Goal: Check status: Check status

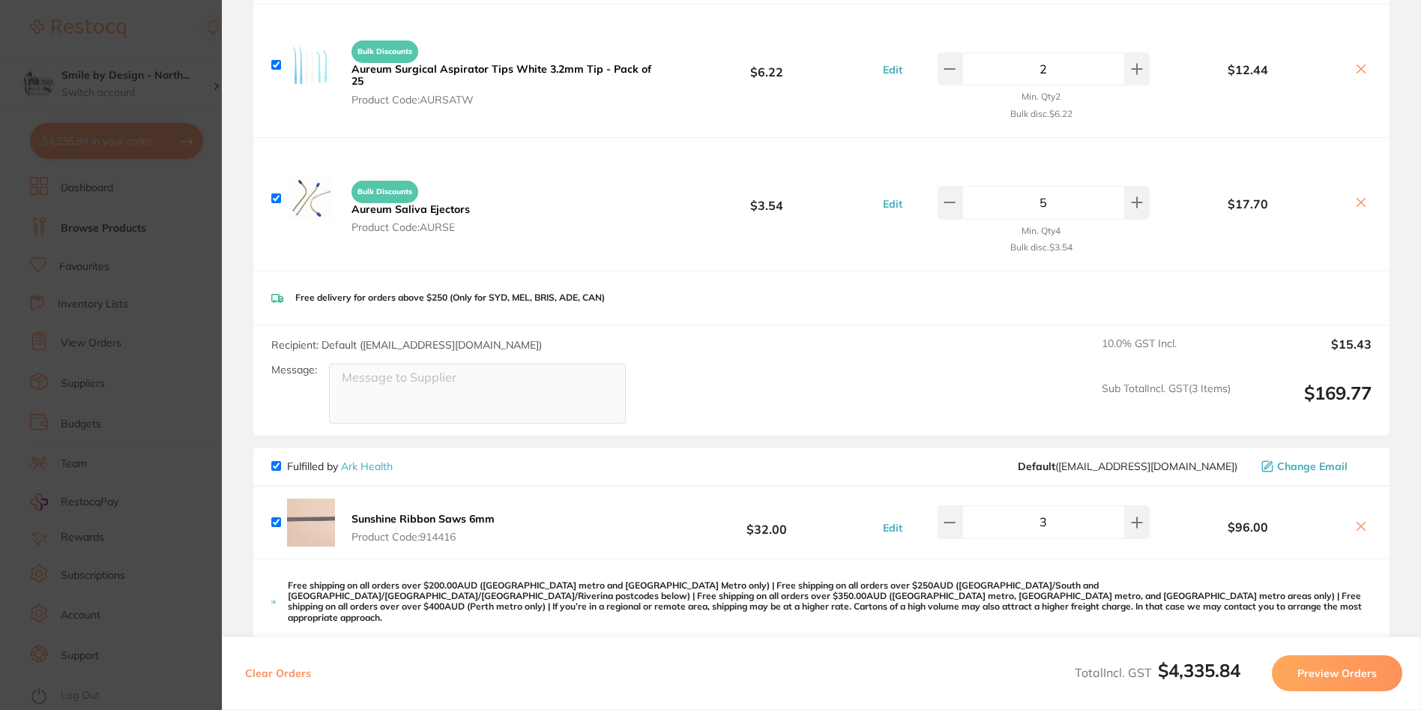
scroll to position [1799, 0]
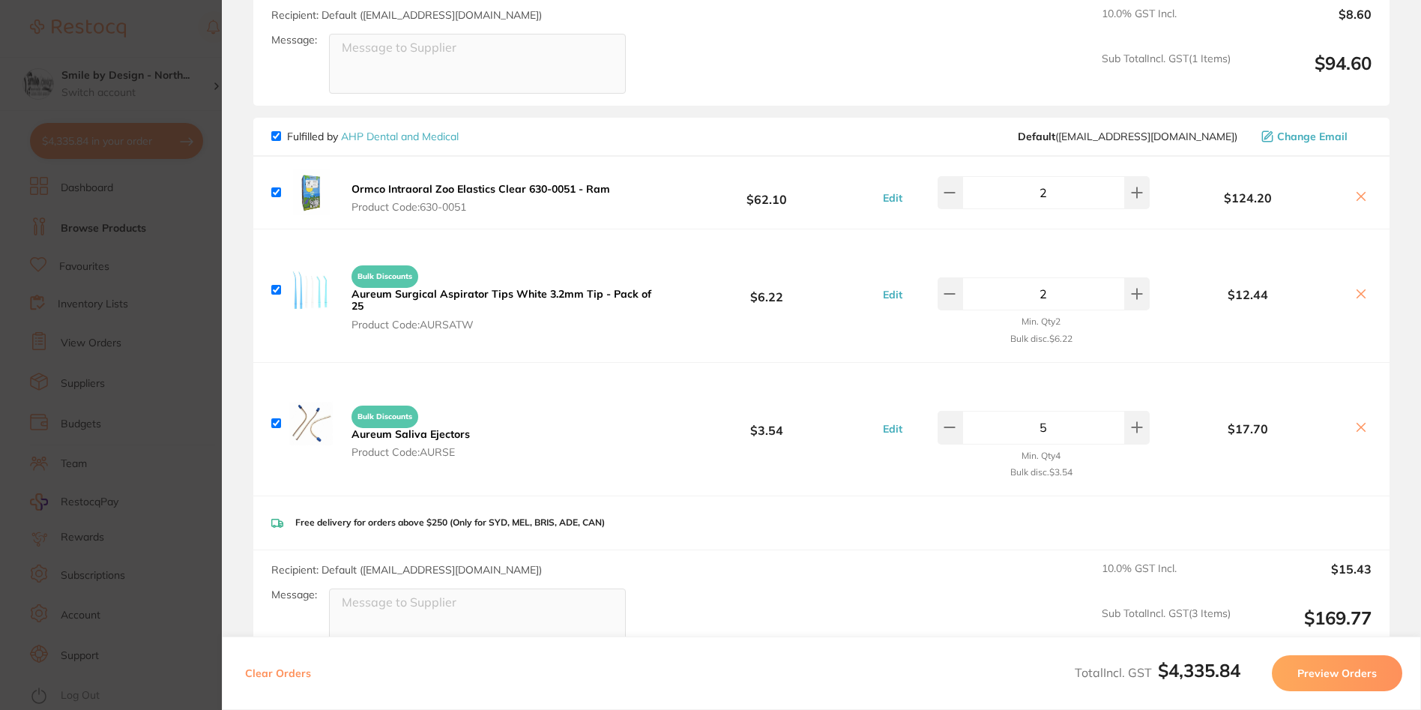
drag, startPoint x: 181, startPoint y: 270, endPoint x: 256, endPoint y: 226, distance: 86.6
click at [184, 271] on section "Update RRP Set your pre negotiated price for this item. Item Agreed RRP (excl. …" at bounding box center [710, 355] width 1421 height 710
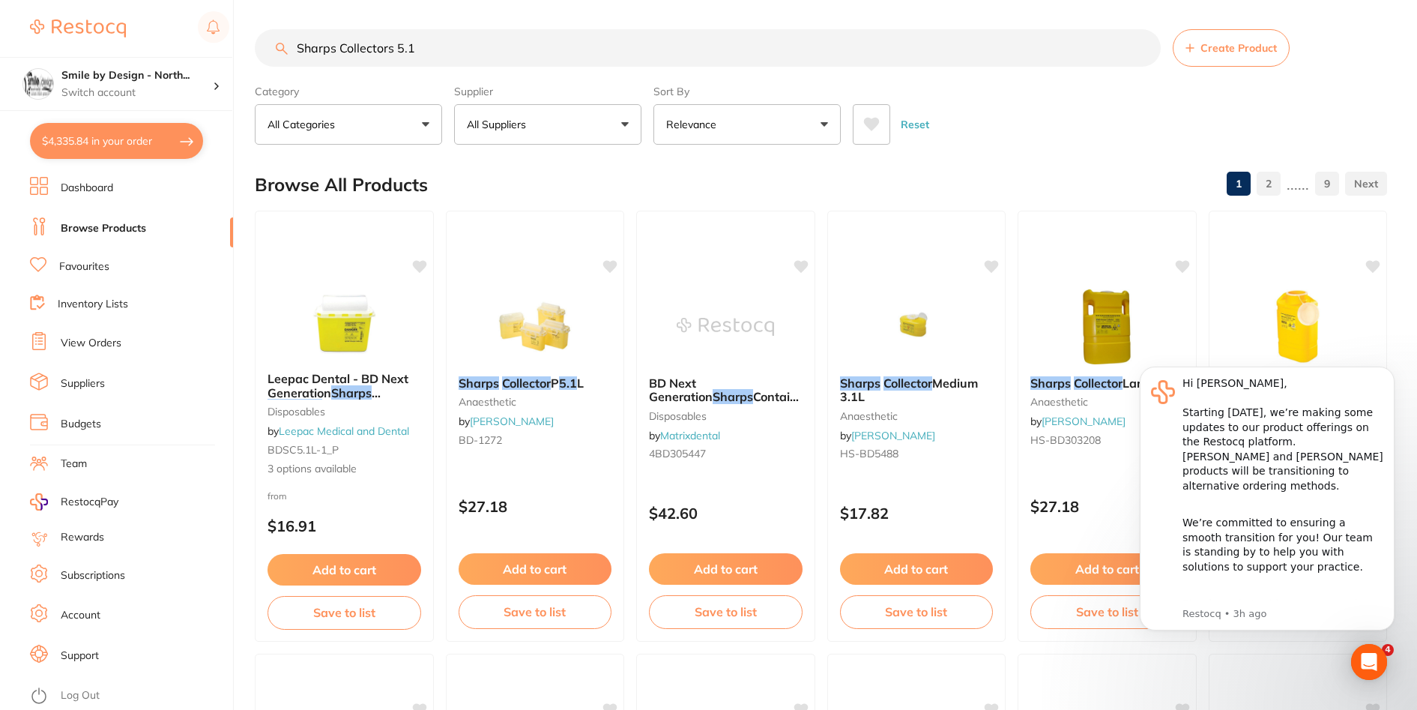
scroll to position [0, 0]
click at [1007, 136] on div "Reset" at bounding box center [1114, 119] width 522 height 52
click at [123, 85] on p "Switch account" at bounding box center [136, 92] width 151 height 15
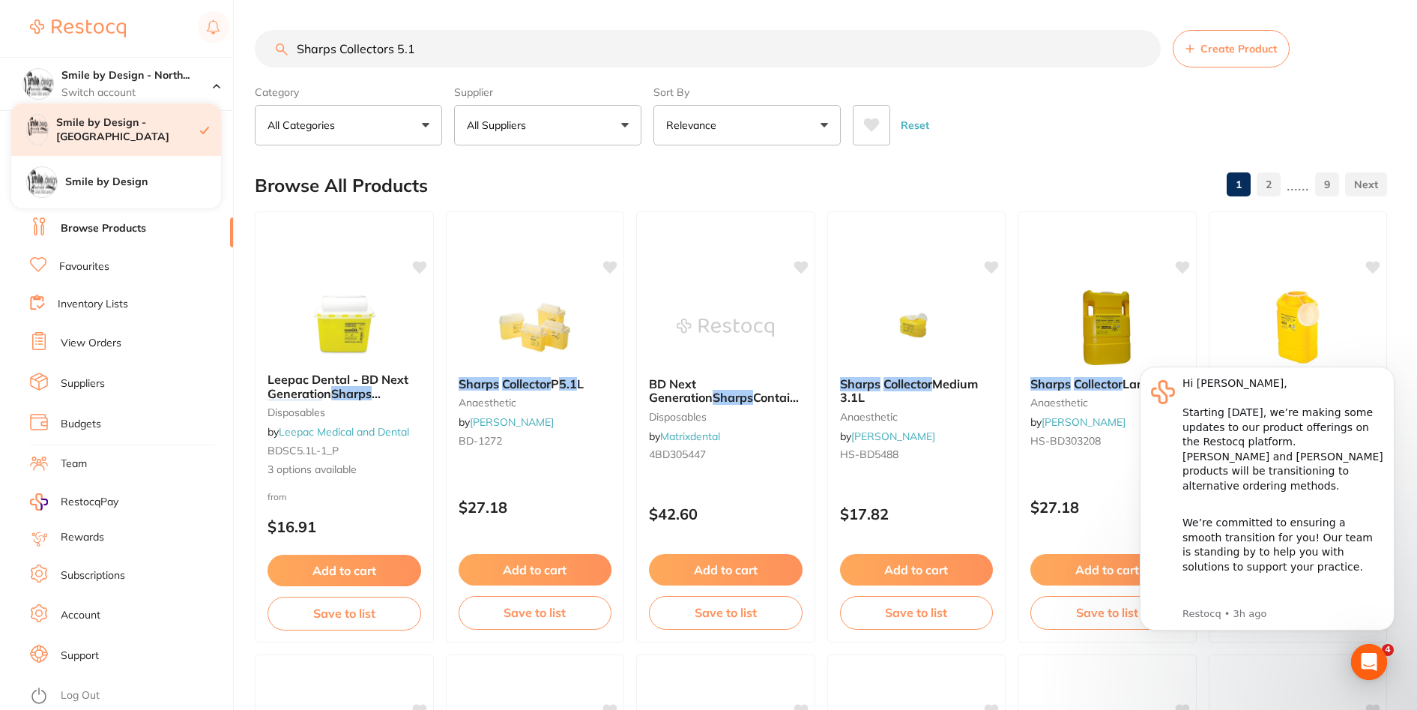
click at [131, 124] on h4 "Smile by Design - [GEOGRAPHIC_DATA]" at bounding box center [128, 129] width 144 height 29
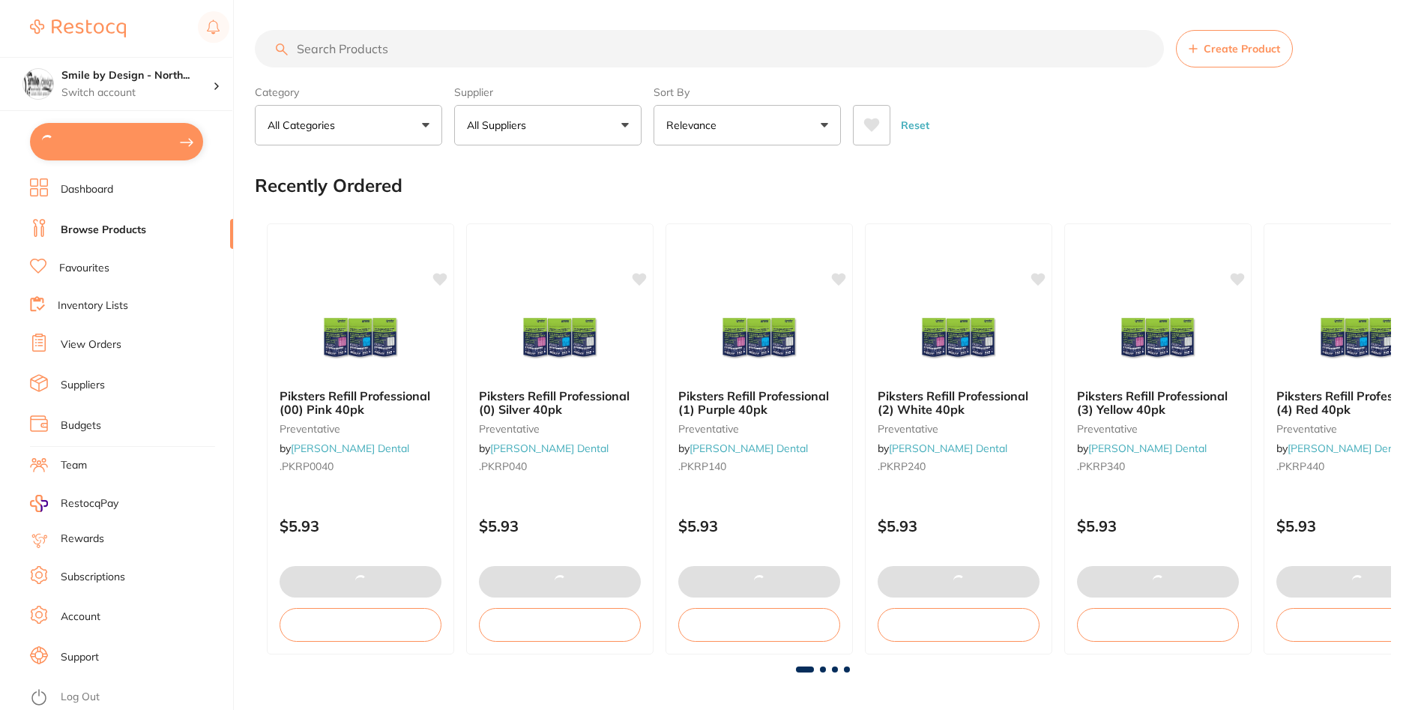
click at [73, 140] on button at bounding box center [116, 141] width 173 height 37
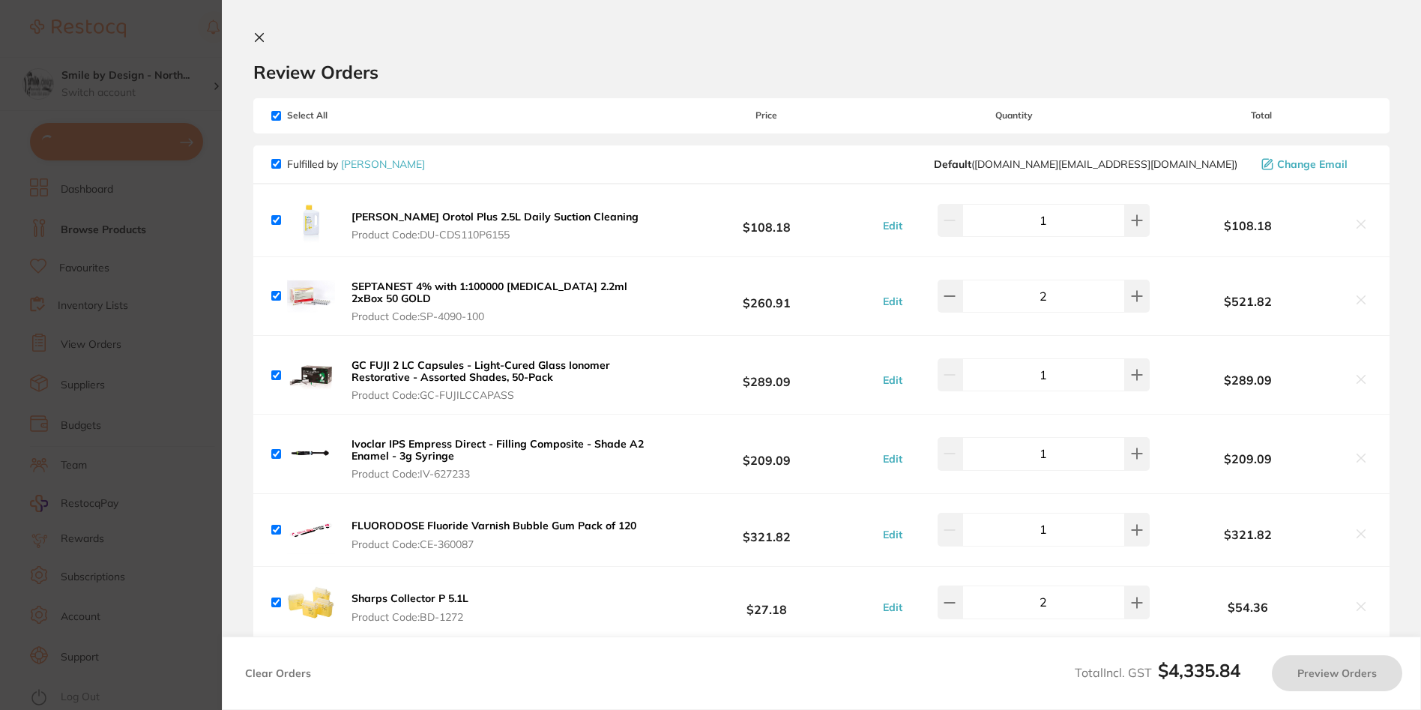
checkbox input "true"
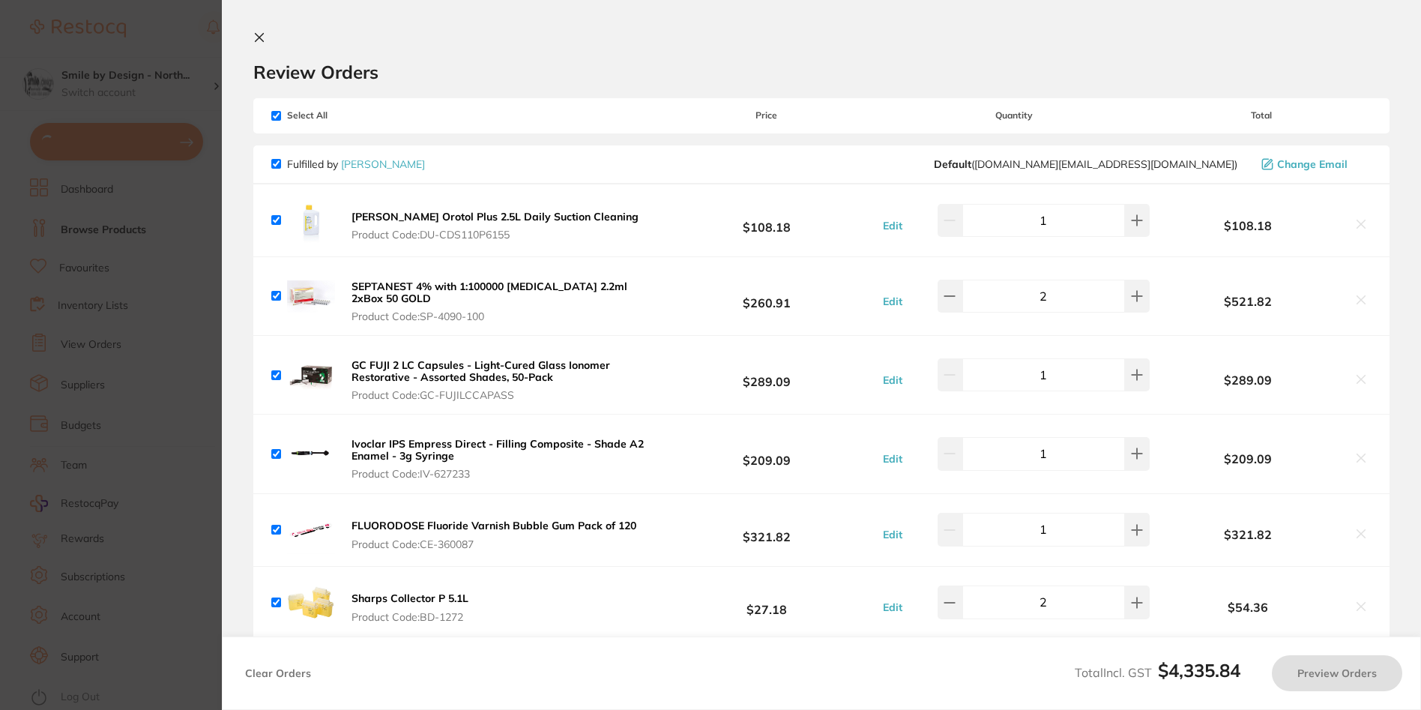
checkbox input "true"
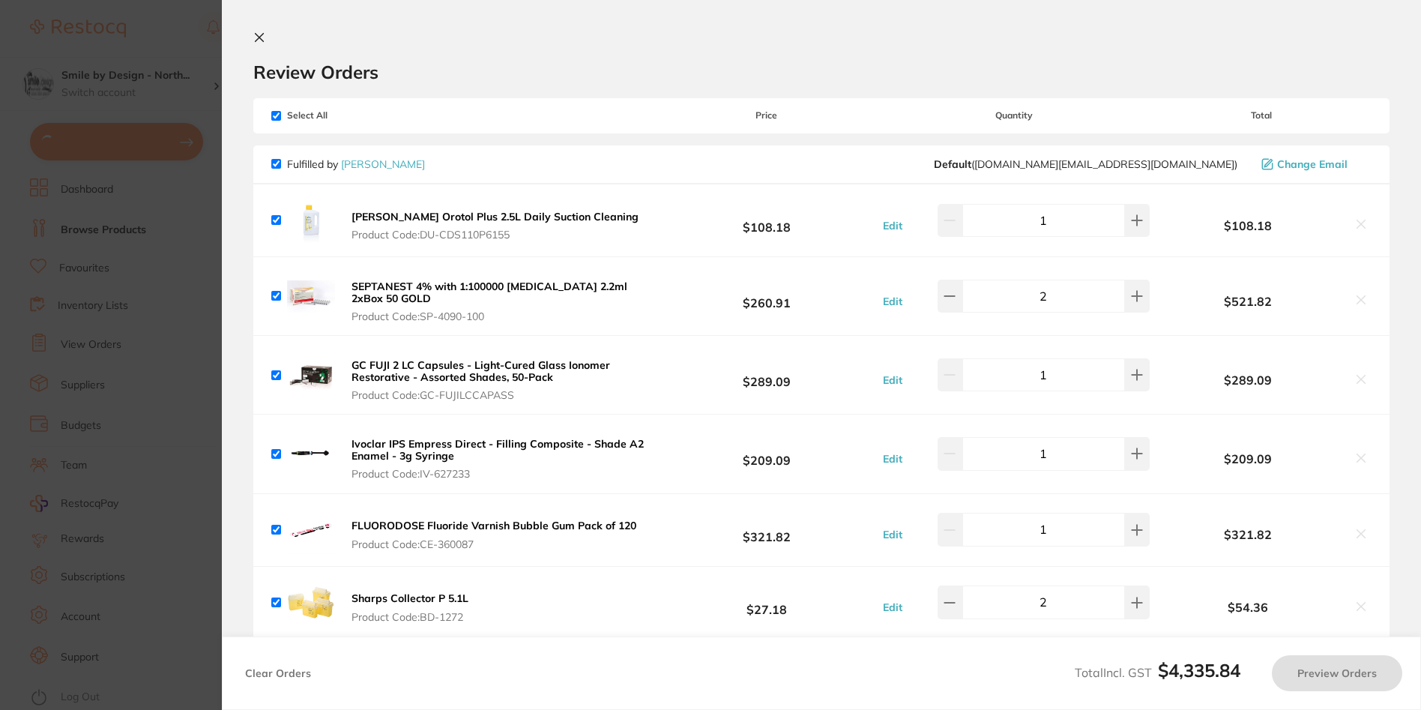
checkbox input "true"
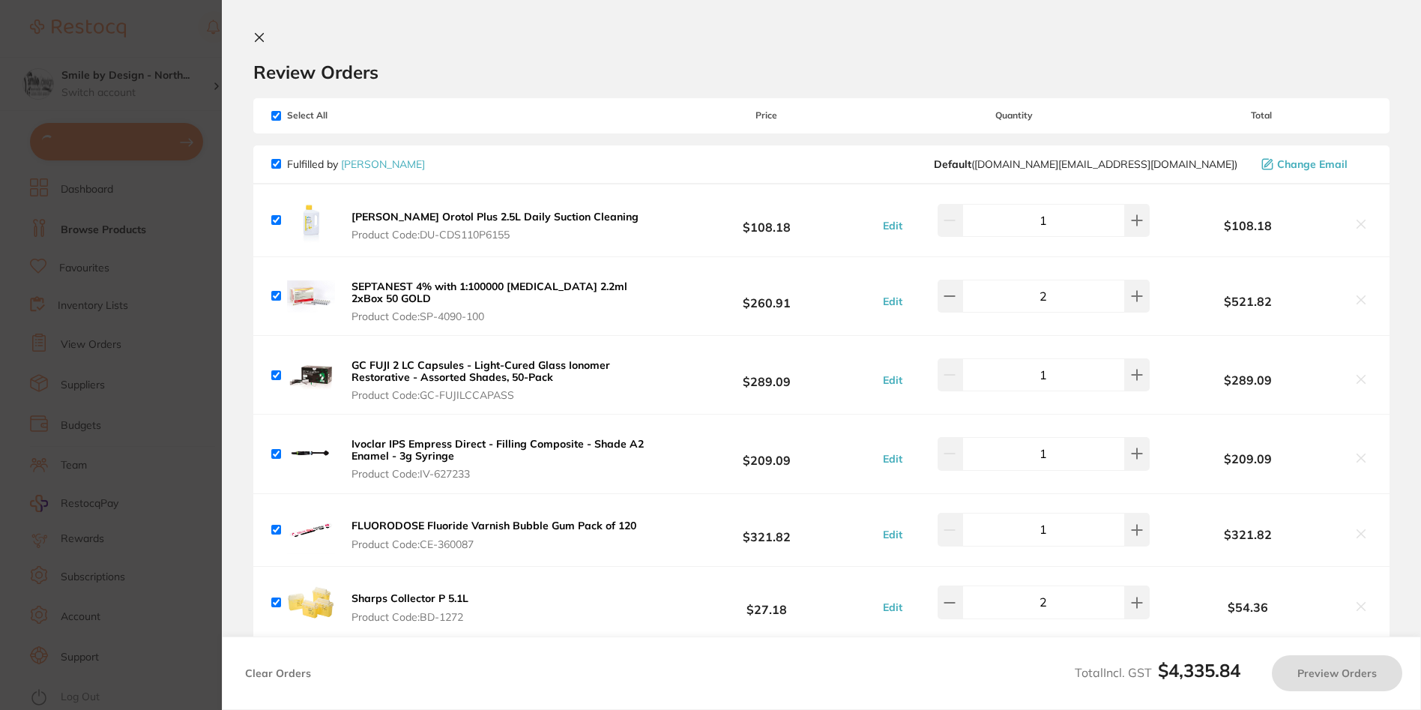
checkbox input "true"
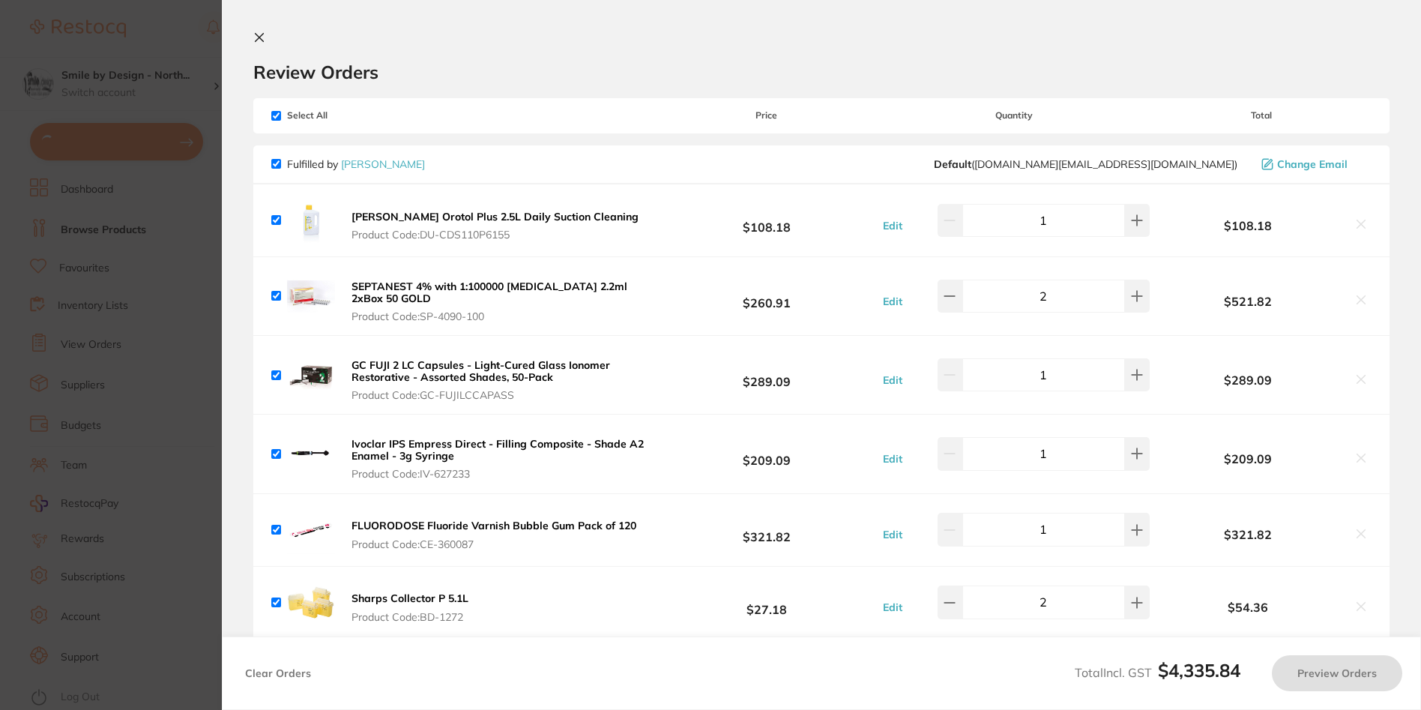
checkbox input "true"
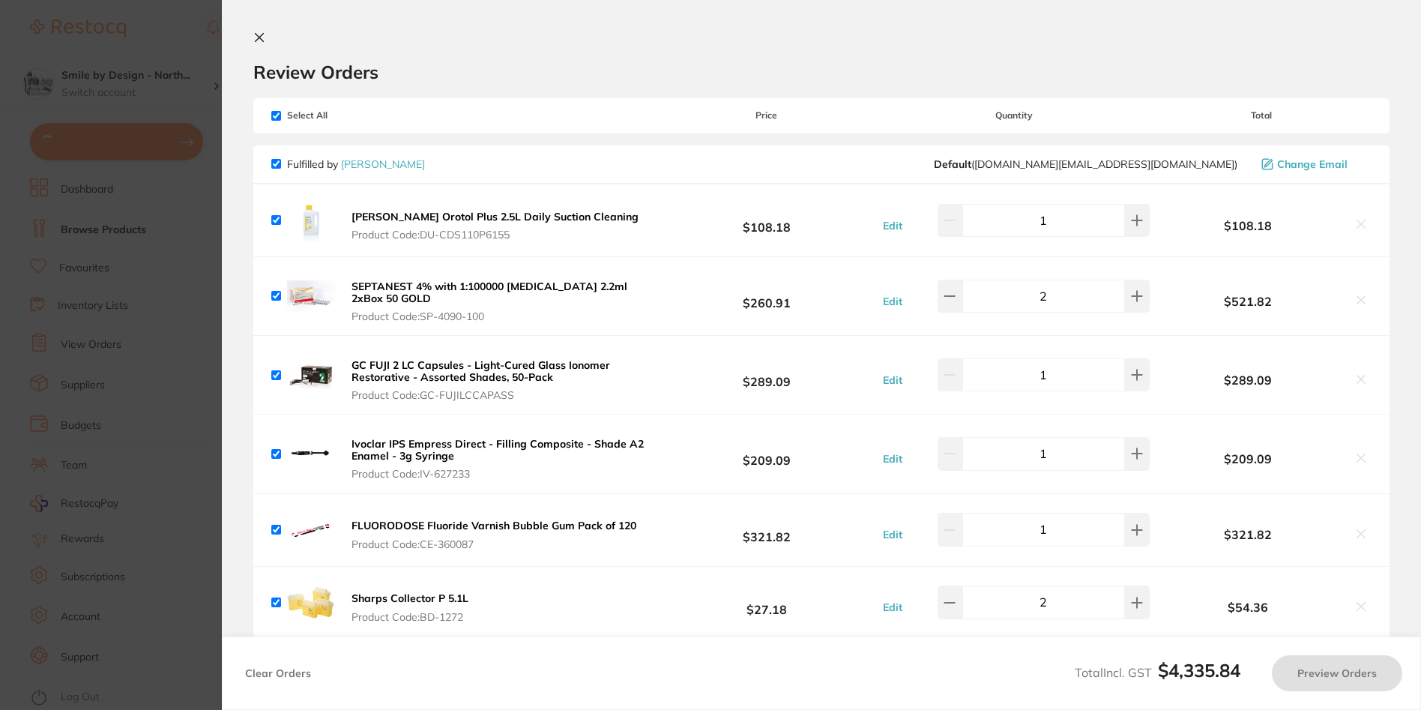
checkbox input "true"
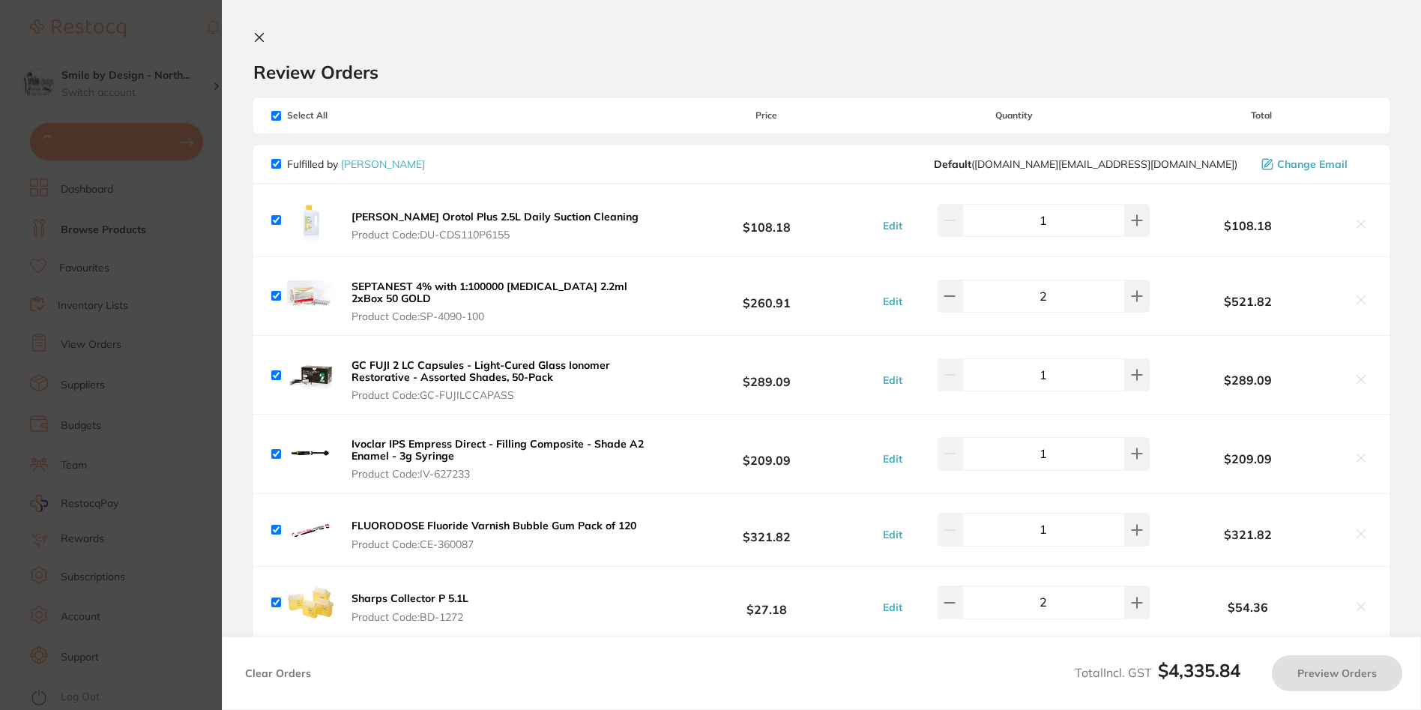
checkbox input "true"
click at [187, 183] on section "Update RRP Set your pre negotiated price for this item. Item Agreed RRP (excl. …" at bounding box center [710, 355] width 1421 height 710
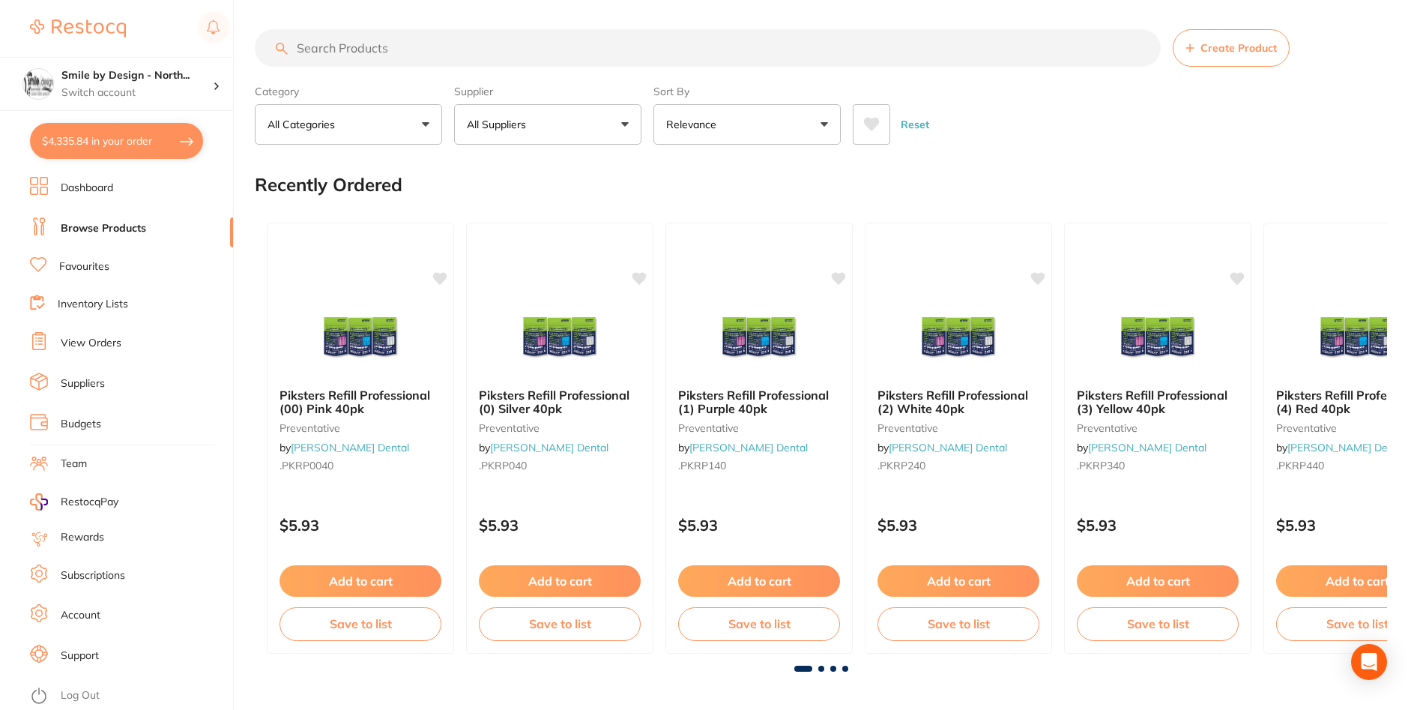
click at [102, 345] on link "View Orders" at bounding box center [91, 343] width 61 height 15
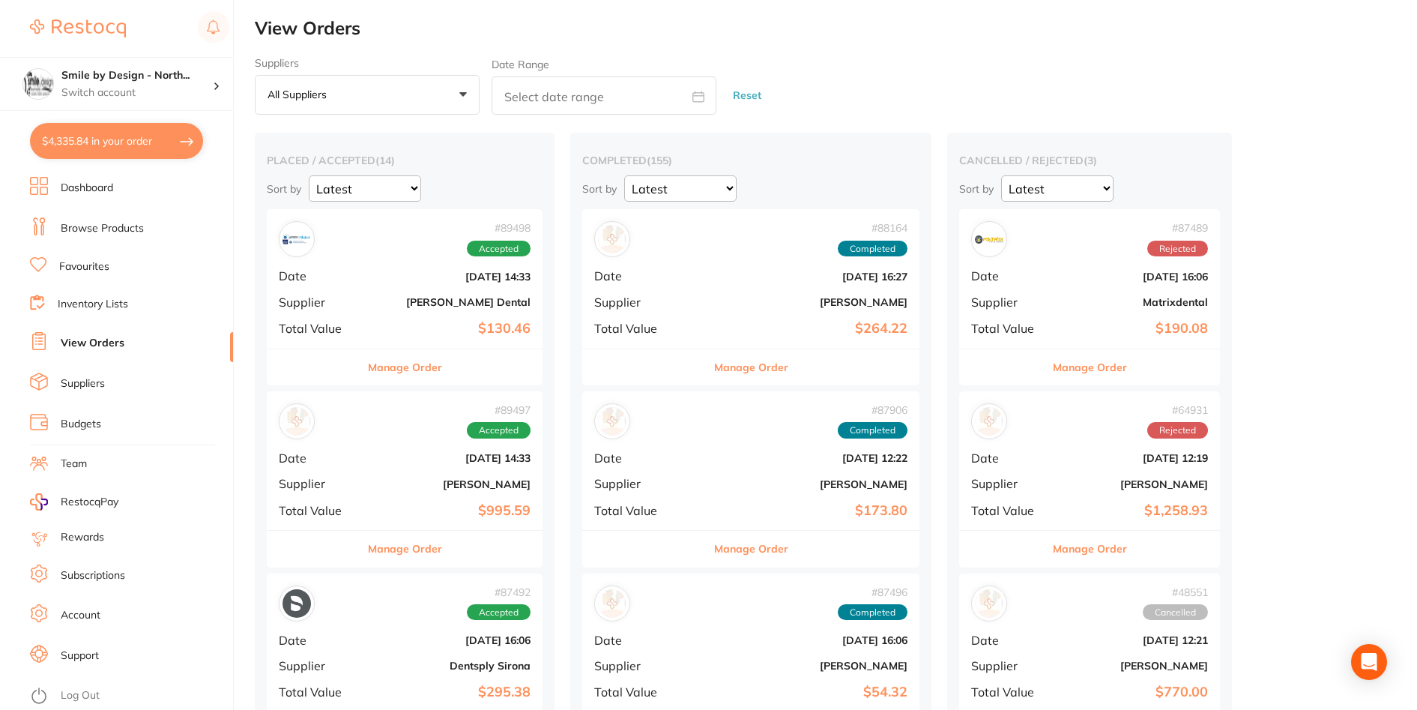
click at [400, 289] on div "# 89498 Accepted Date [DATE] 14:33 Supplier [PERSON_NAME] Dental Total Value $1…" at bounding box center [405, 278] width 276 height 139
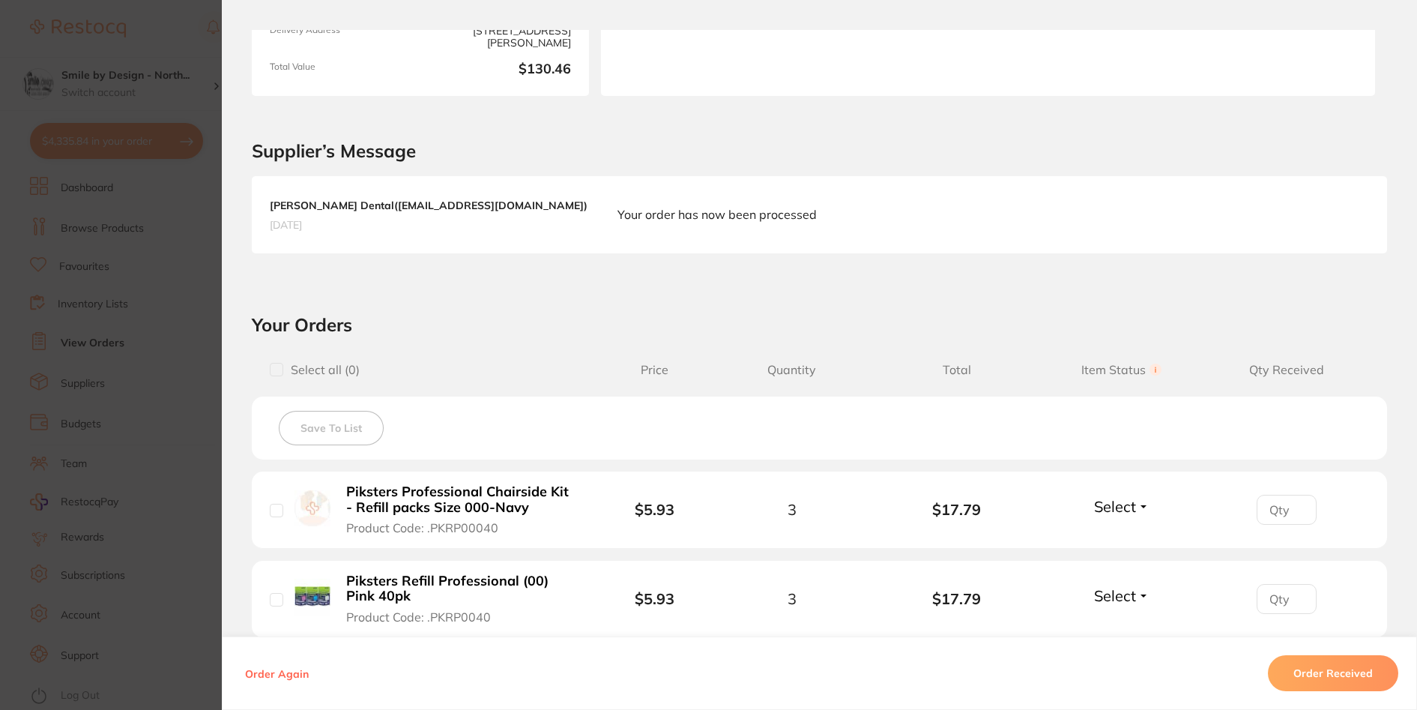
scroll to position [225, 0]
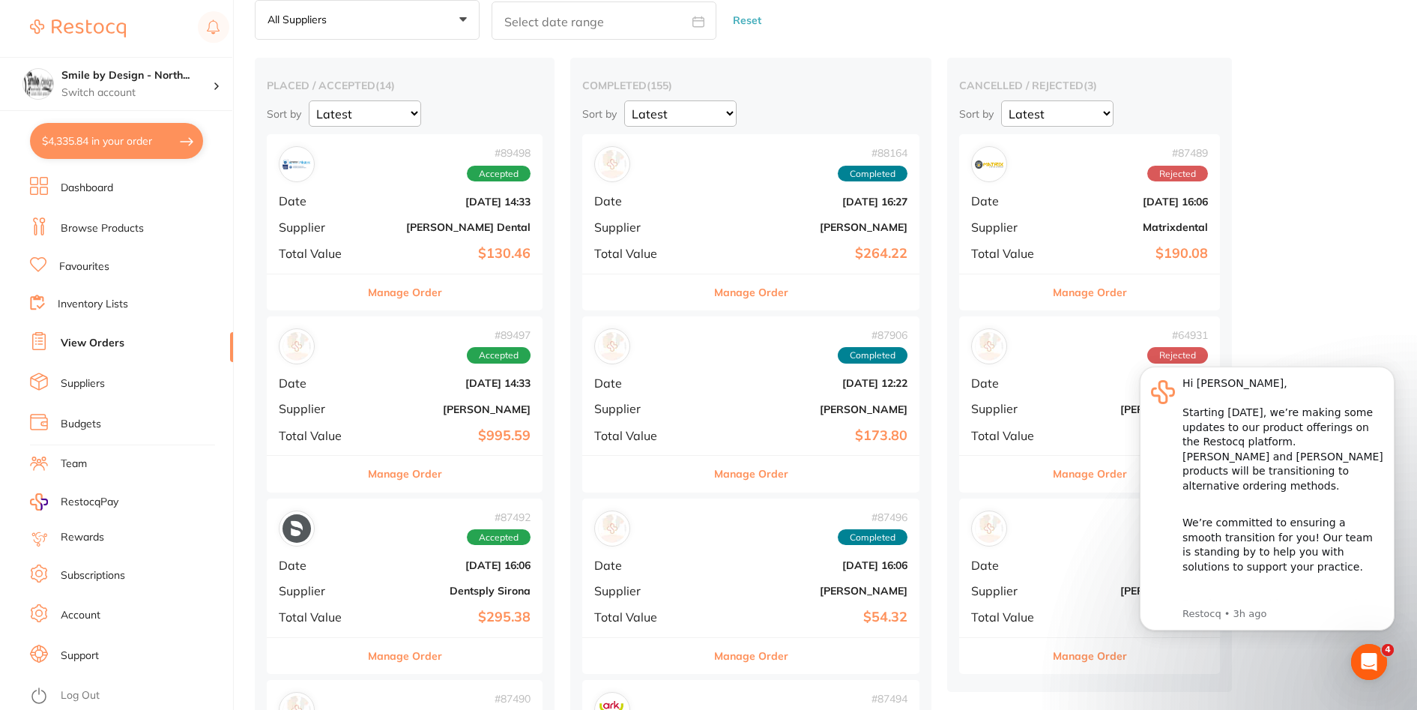
click at [438, 412] on b "[PERSON_NAME]" at bounding box center [451, 409] width 160 height 12
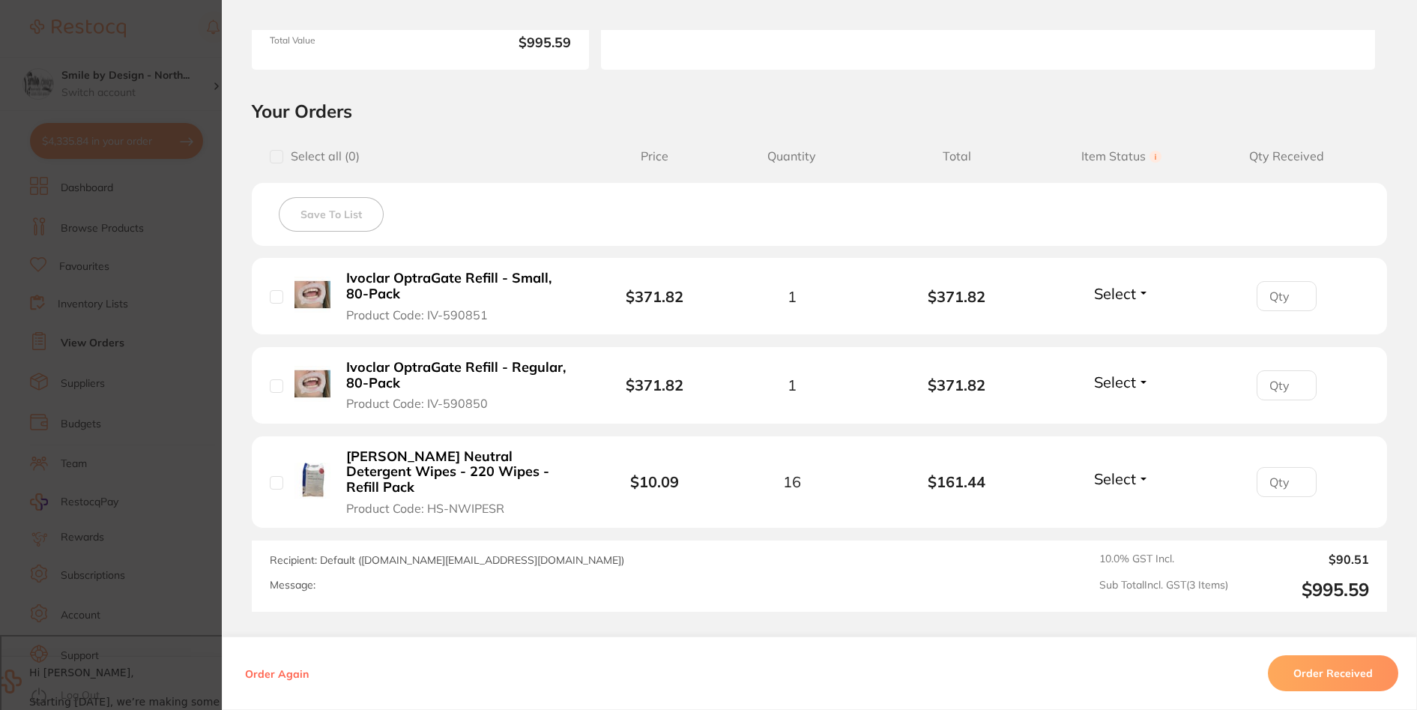
scroll to position [300, 0]
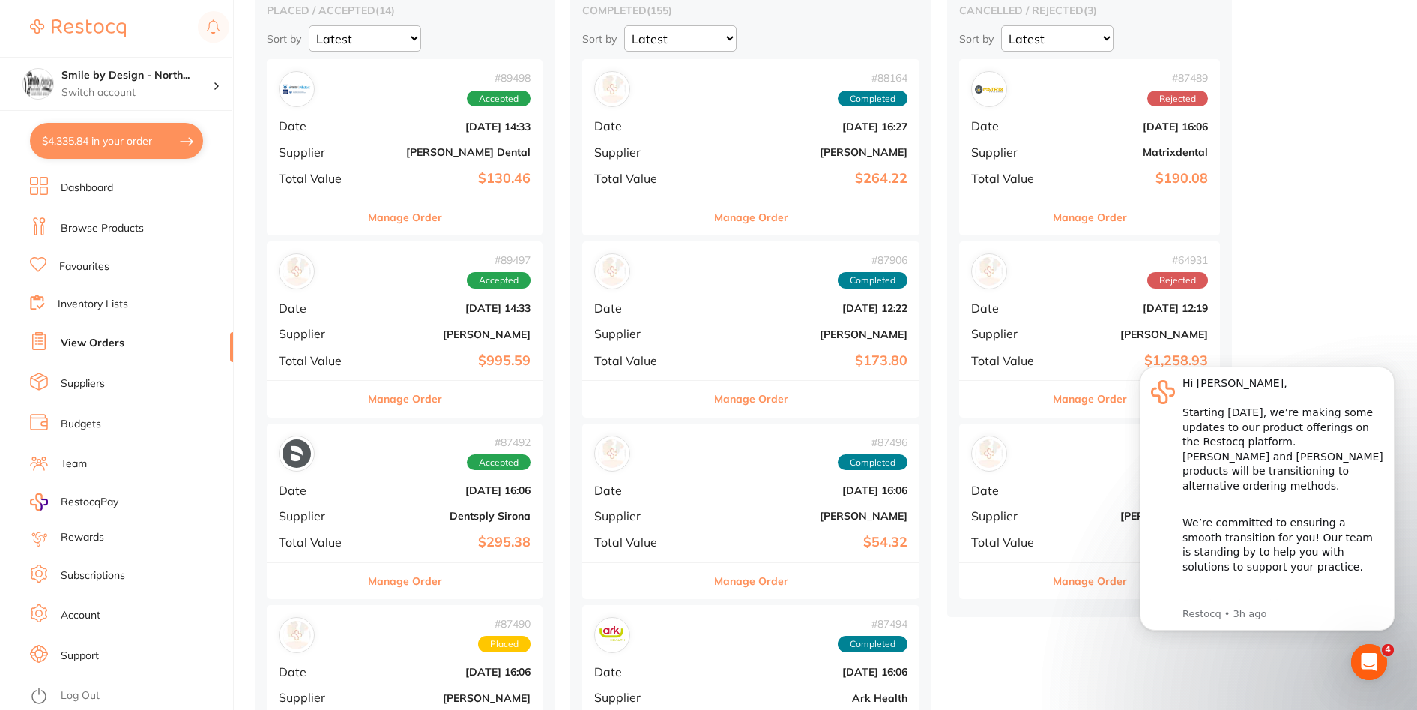
click at [485, 534] on b "$295.38" at bounding box center [451, 542] width 160 height 16
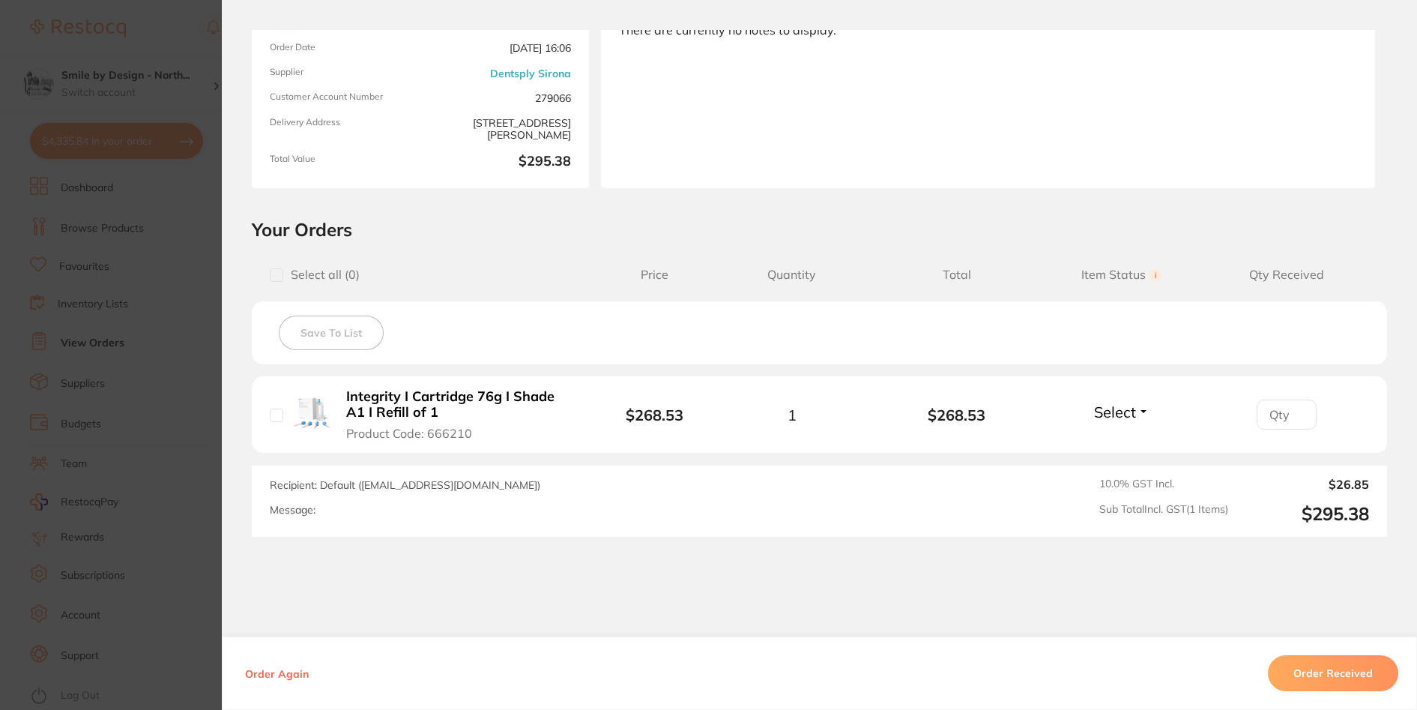
click at [97, 303] on section "Order ID: Restocq- 87492 Order Information Accepted Order Order Date [DATE] 16:…" at bounding box center [708, 355] width 1417 height 710
